Goal: Task Accomplishment & Management: Manage account settings

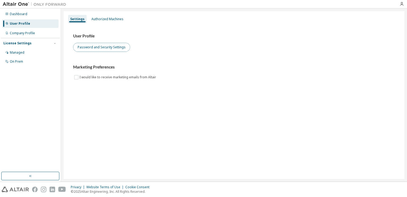
click at [109, 46] on button "Password and Security Settings" at bounding box center [101, 47] width 57 height 9
